Goal: Find specific page/section: Find specific page/section

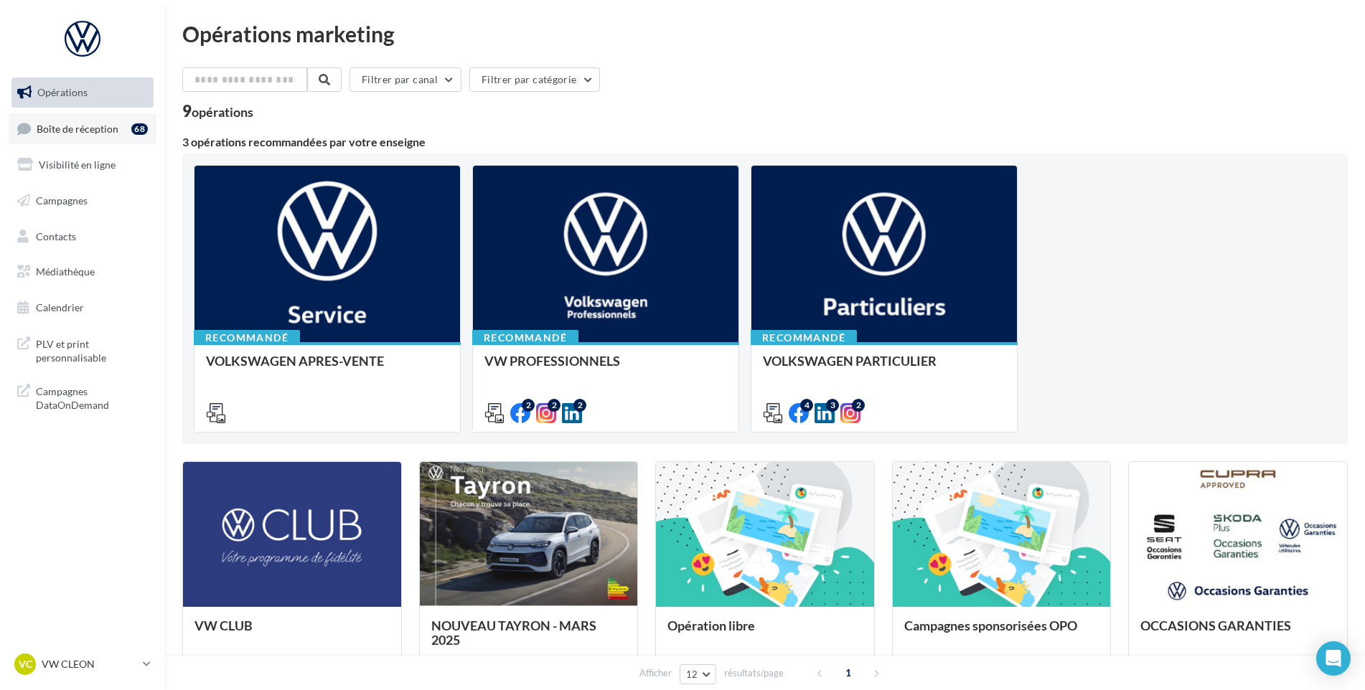
click at [64, 126] on span "Boîte de réception" at bounding box center [78, 128] width 82 height 12
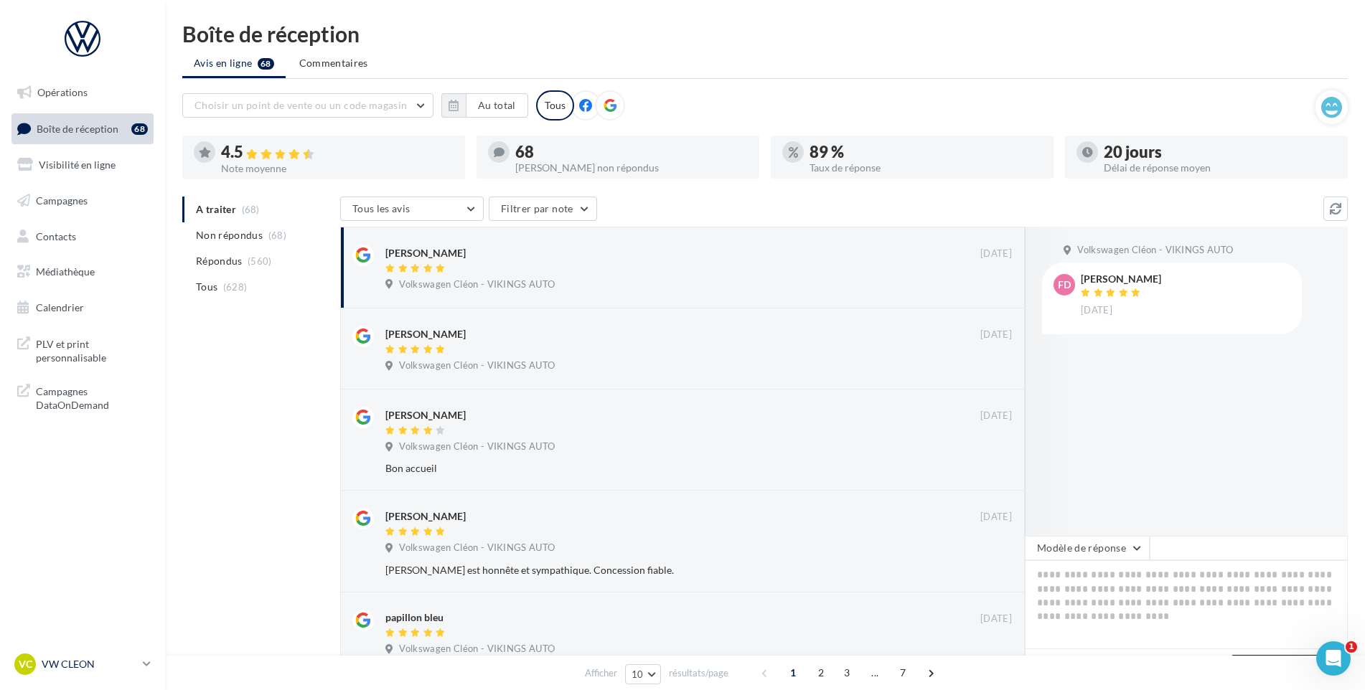
click at [86, 665] on p "VW CLEON" at bounding box center [89, 664] width 95 height 14
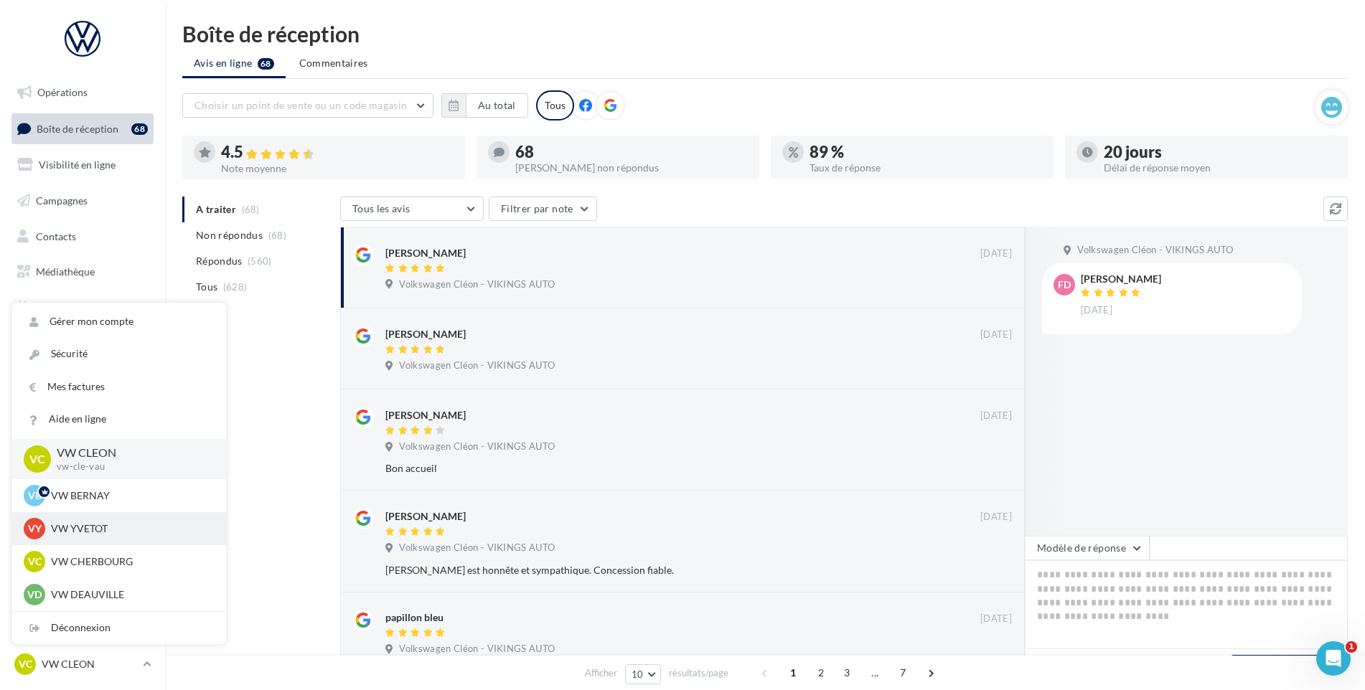
scroll to position [462, 0]
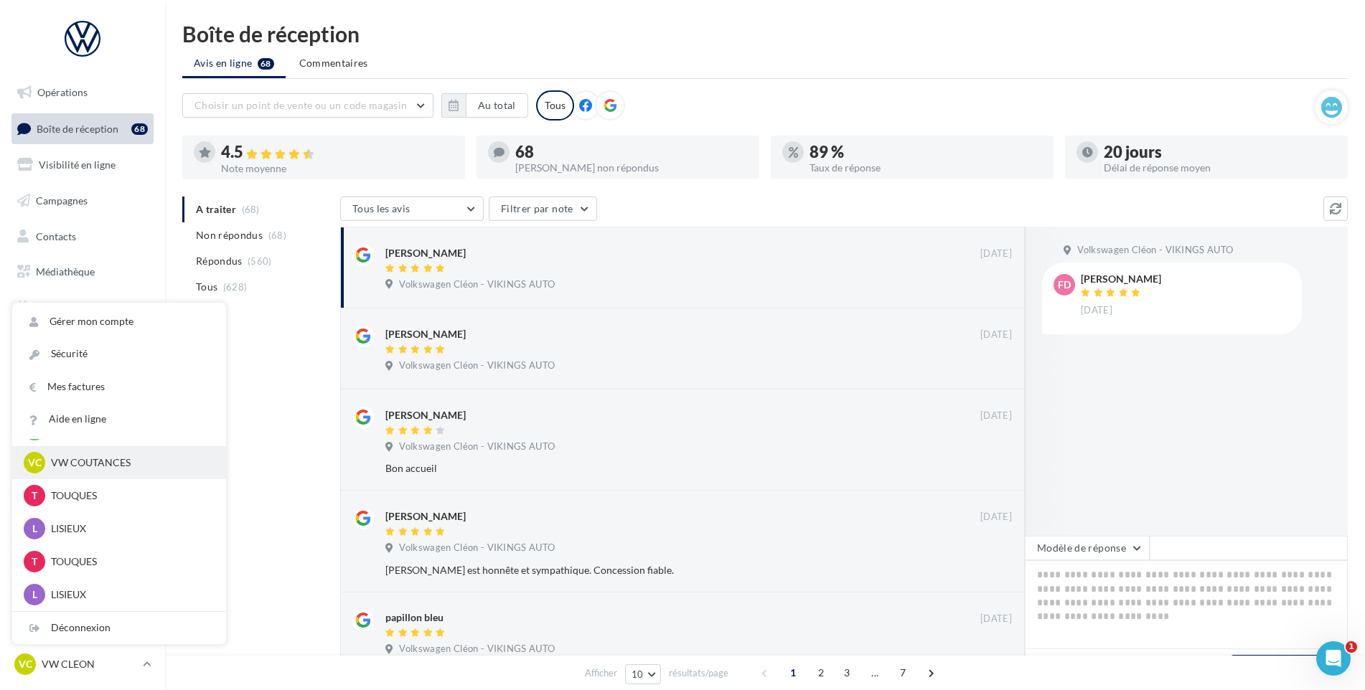
click at [95, 463] on p "VW COUTANCES" at bounding box center [130, 463] width 158 height 14
